Goal: Check status: Check status

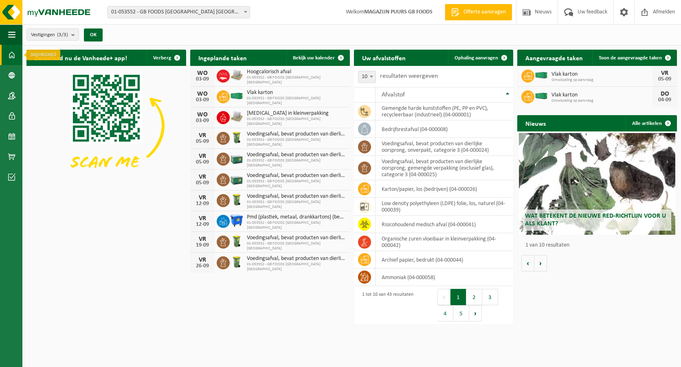
drag, startPoint x: 0, startPoint y: 0, endPoint x: 11, endPoint y: 54, distance: 54.9
click at [12, 53] on span at bounding box center [11, 55] width 7 height 20
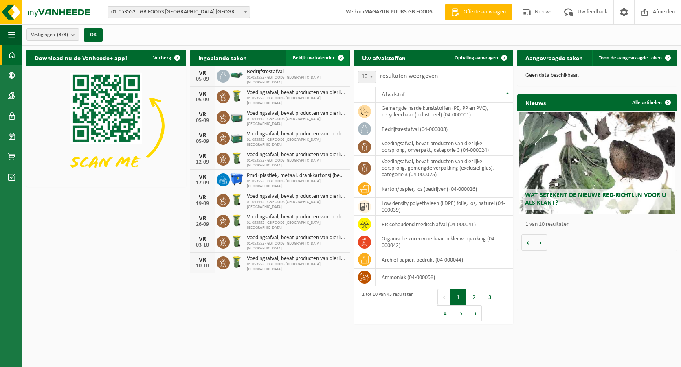
click at [319, 58] on span "Bekijk uw kalender" at bounding box center [314, 57] width 42 height 5
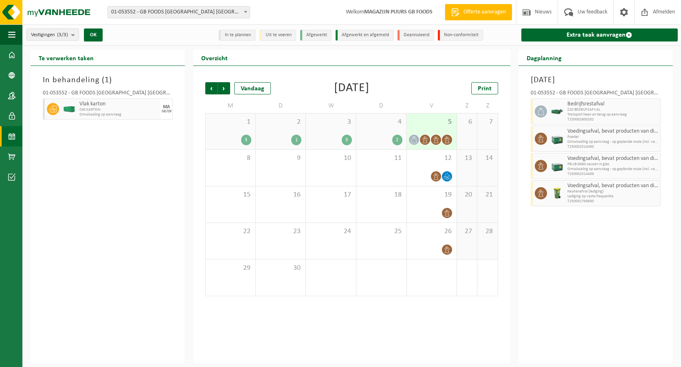
click at [434, 130] on div "5" at bounding box center [432, 132] width 50 height 36
click at [6, 55] on link "Dashboard" at bounding box center [11, 55] width 22 height 20
